Goal: Task Accomplishment & Management: Use online tool/utility

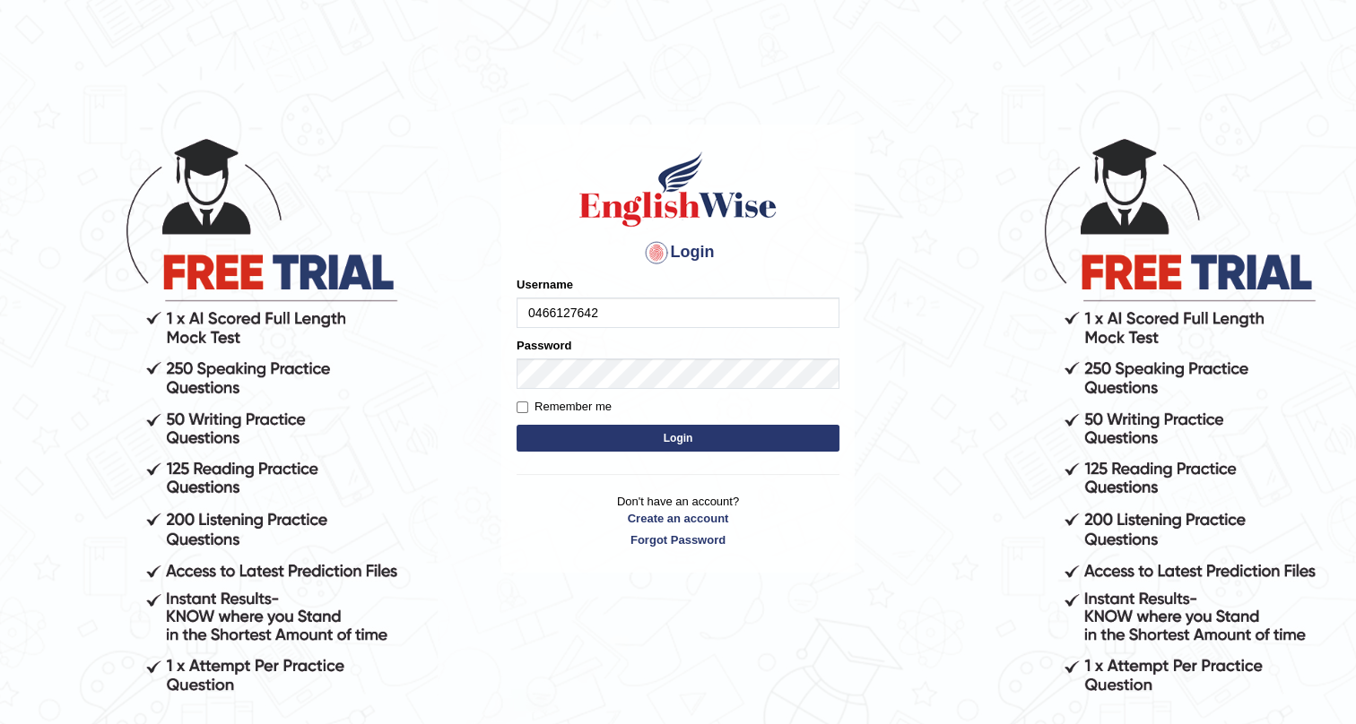
type input "0466127642"
click at [797, 429] on button "Login" at bounding box center [677, 438] width 323 height 27
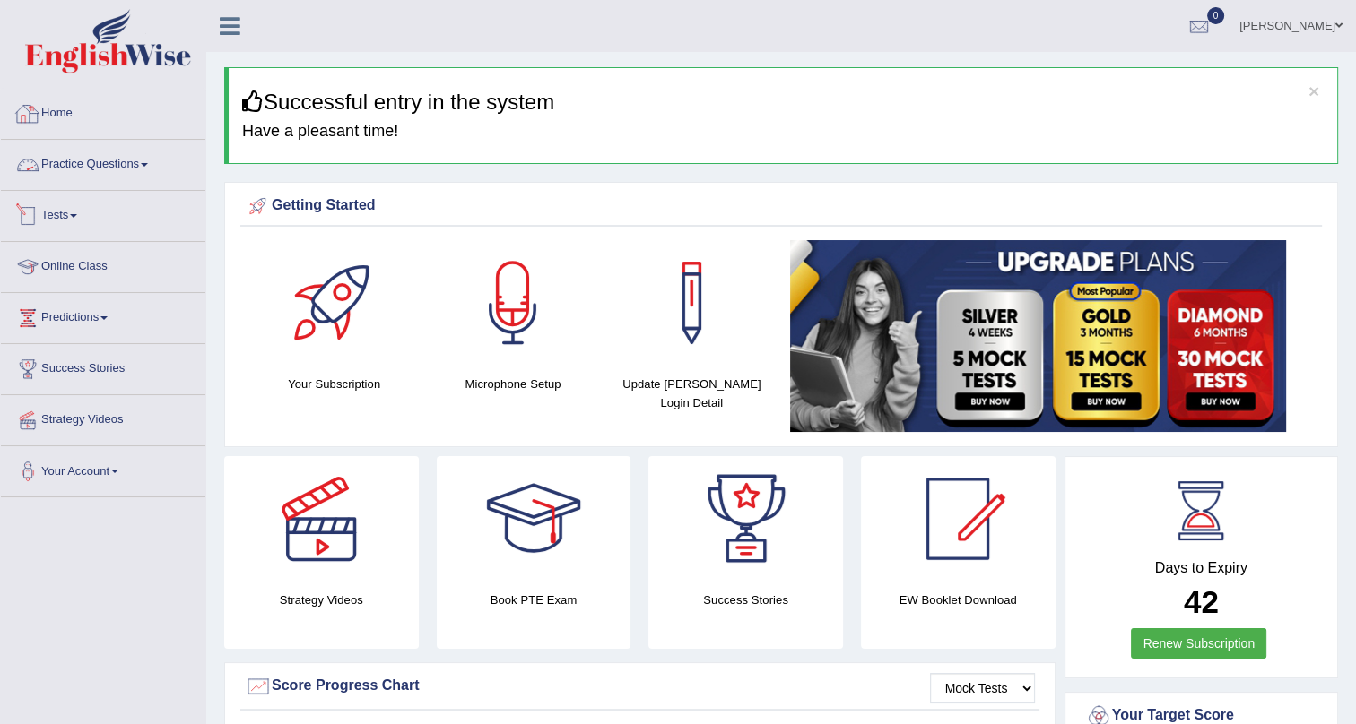
click at [58, 221] on link "Tests" at bounding box center [103, 213] width 204 height 45
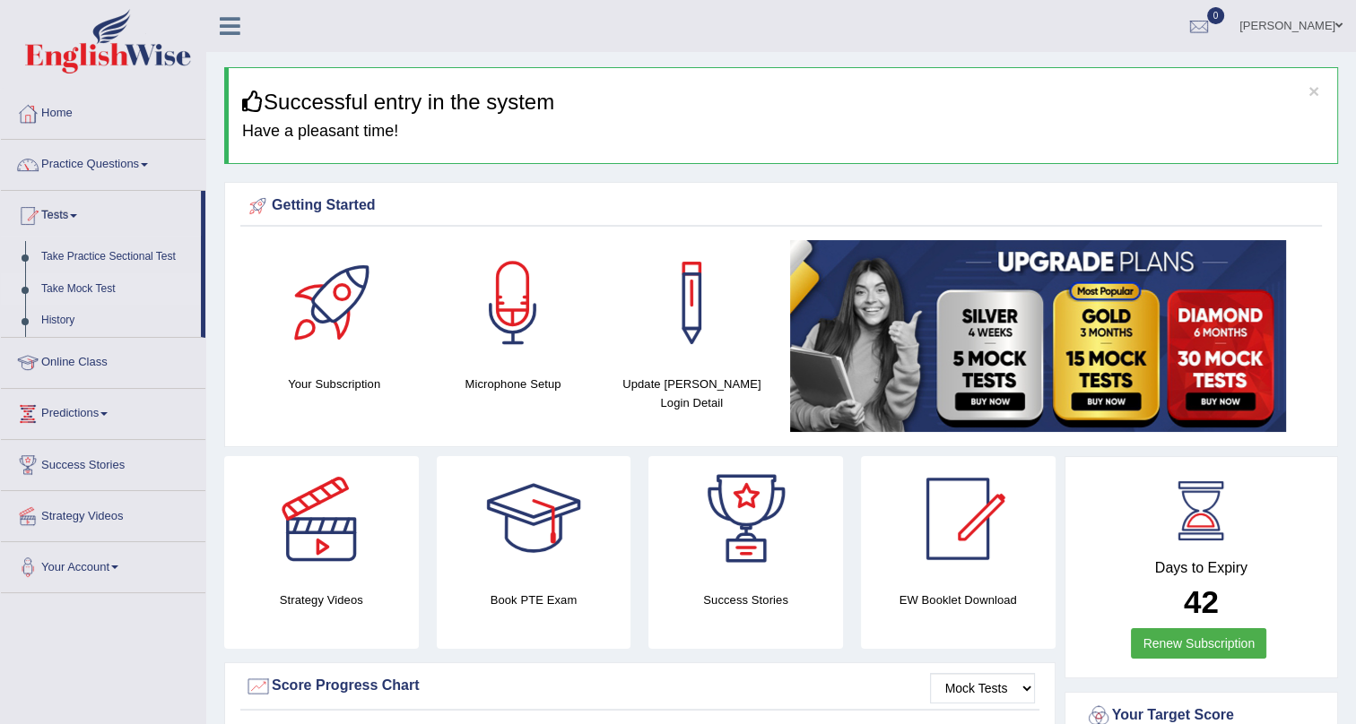
click at [93, 293] on link "Take Mock Test" at bounding box center [117, 289] width 168 height 32
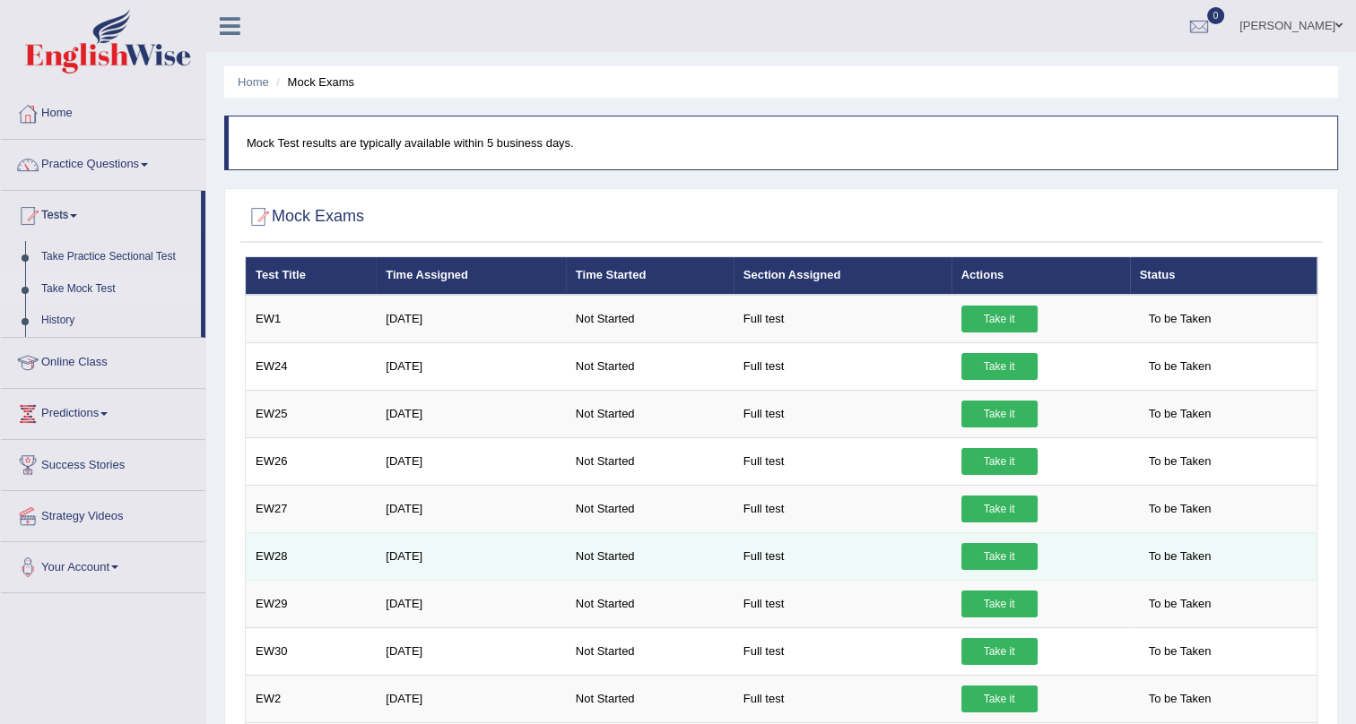
click at [991, 558] on link "Take it" at bounding box center [999, 556] width 76 height 27
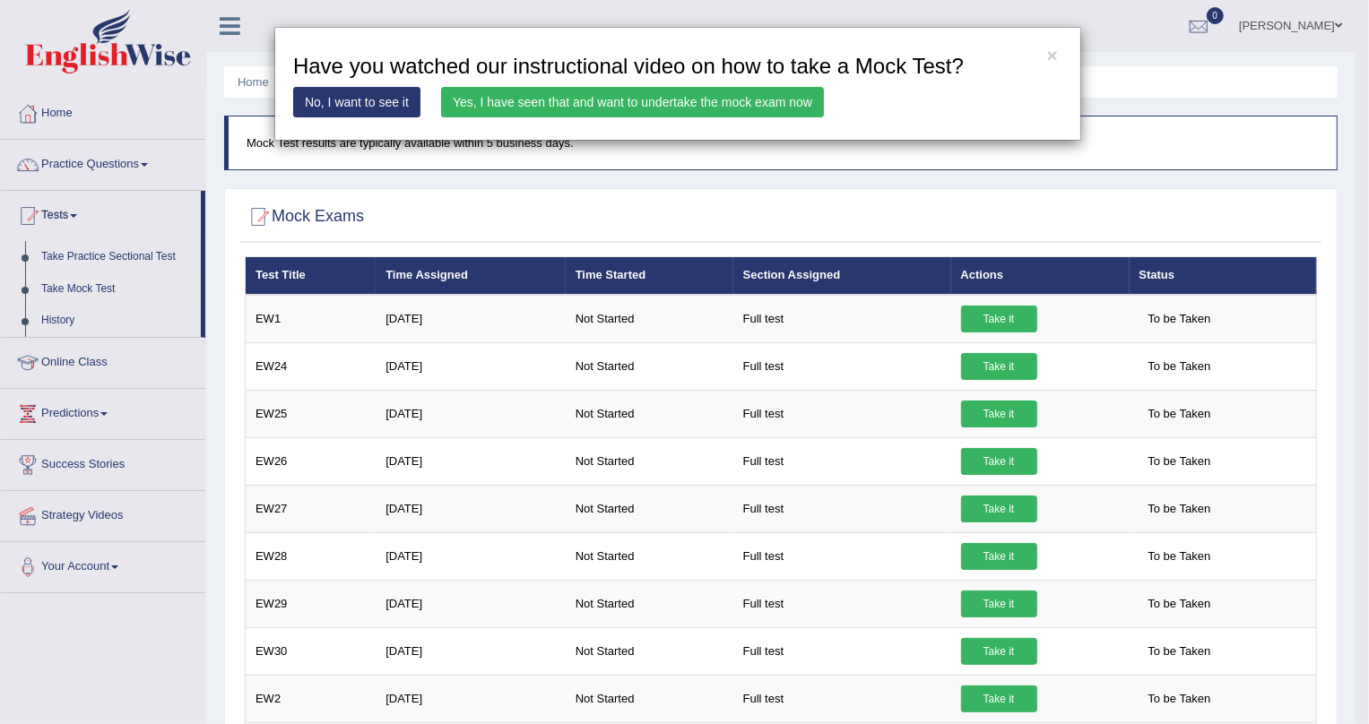
click at [456, 98] on link "Yes, I have seen that and want to undertake the mock exam now" at bounding box center [632, 102] width 383 height 30
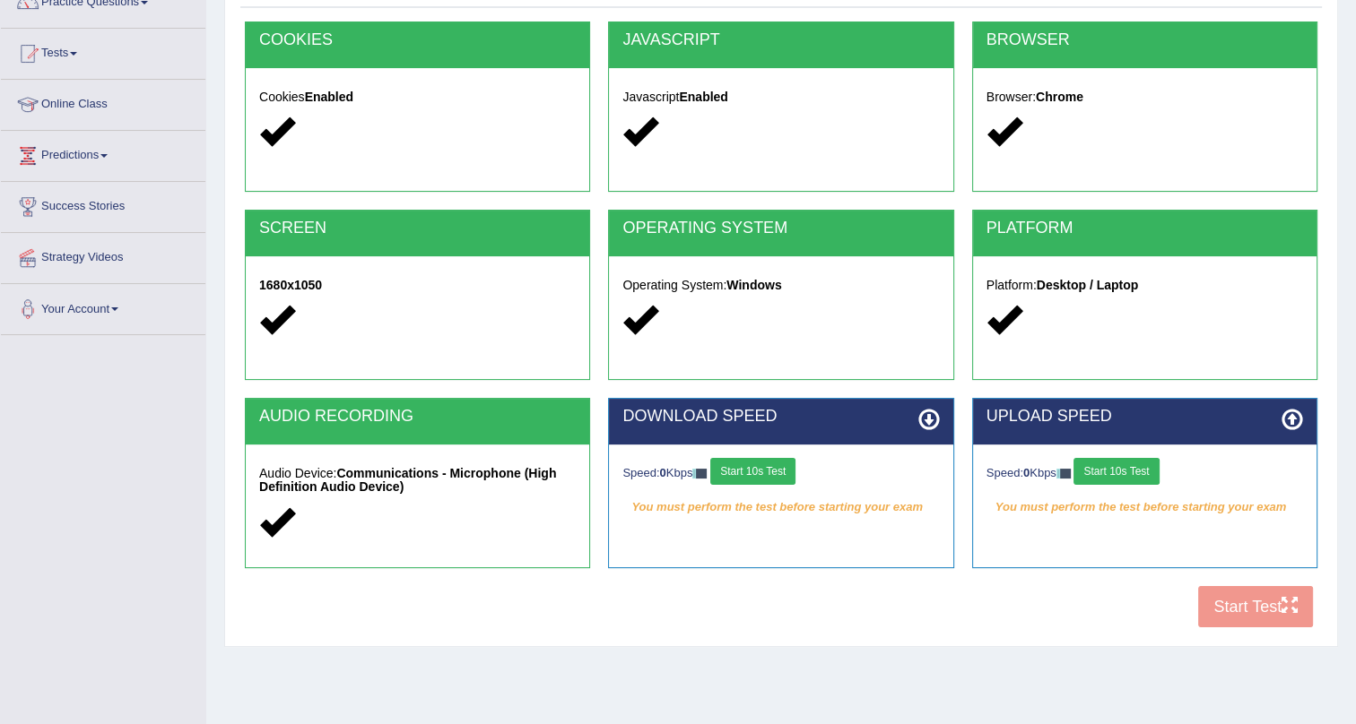
click at [750, 470] on button "Start 10s Test" at bounding box center [752, 471] width 85 height 27
click at [1114, 473] on button "Start 10s Test" at bounding box center [1115, 471] width 85 height 27
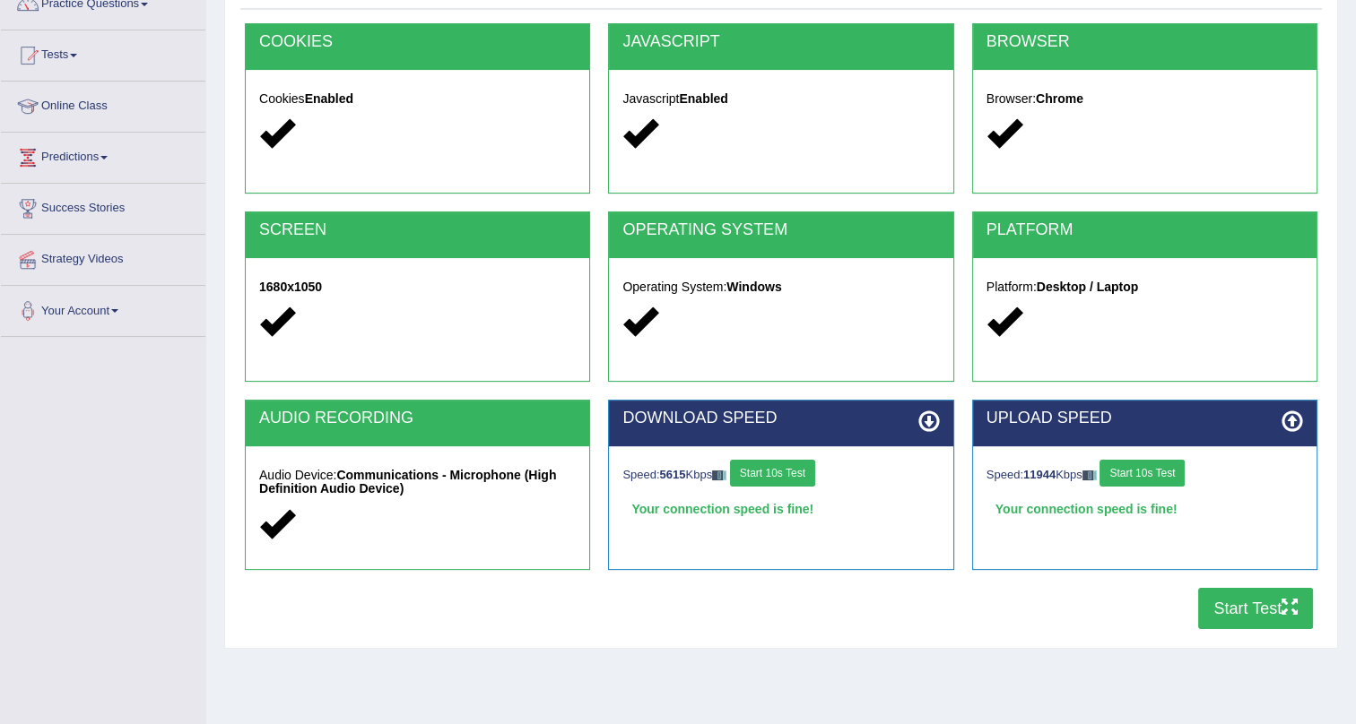
scroll to position [216, 0]
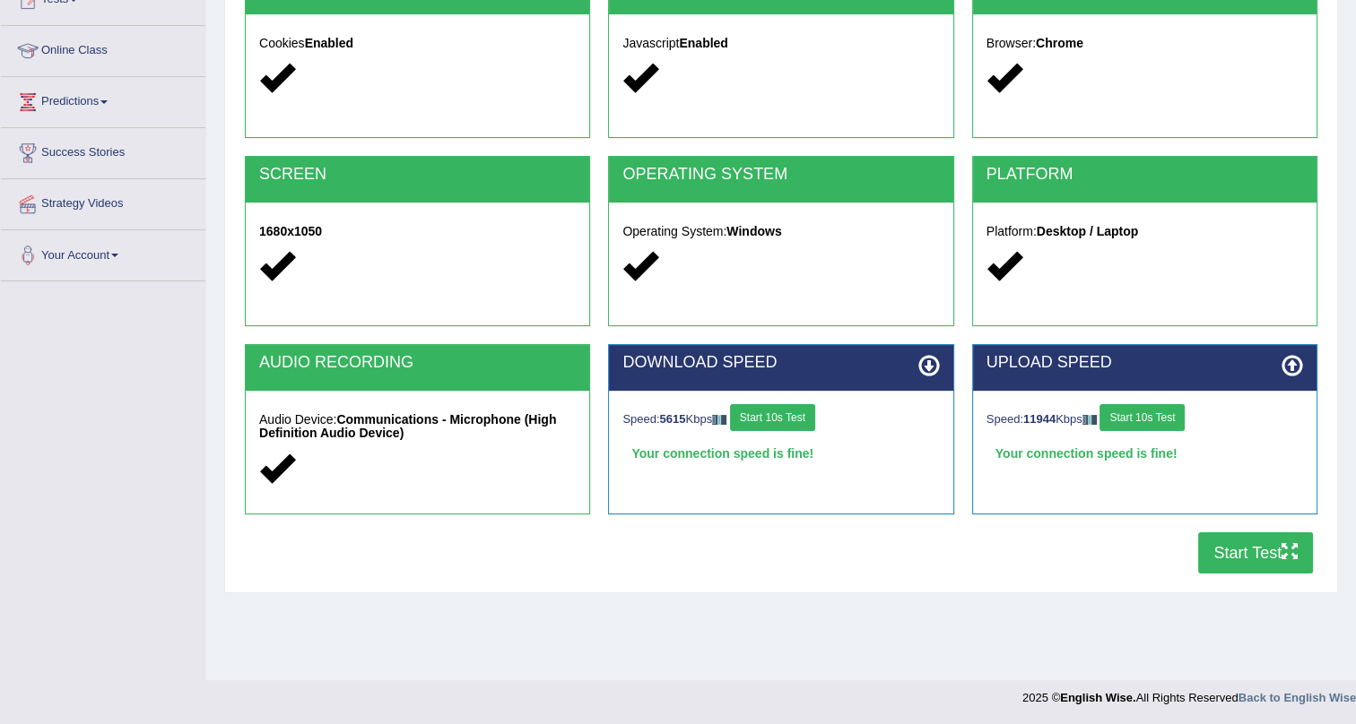
click at [1235, 560] on button "Start Test" at bounding box center [1255, 553] width 115 height 41
